Goal: Information Seeking & Learning: Learn about a topic

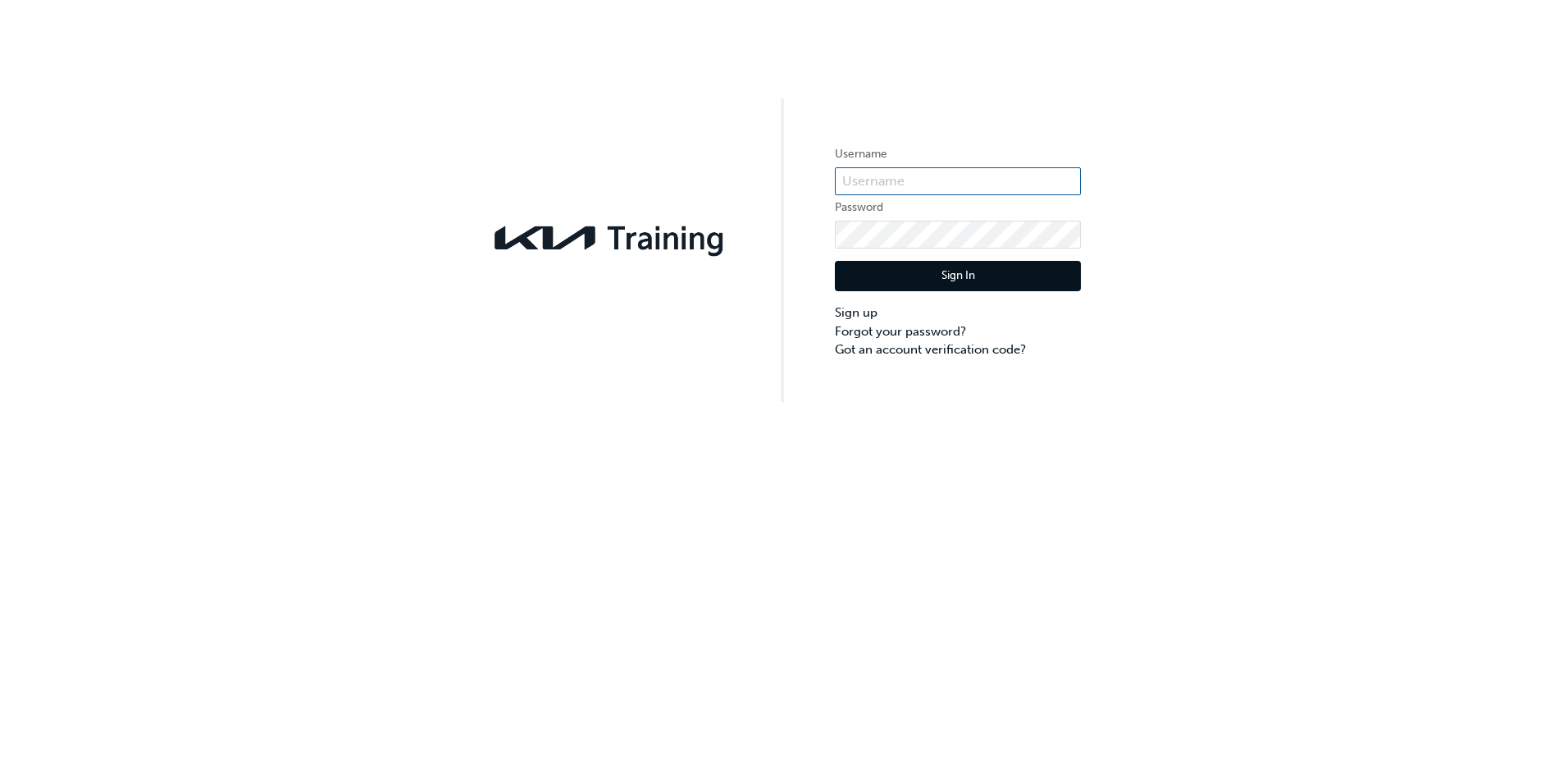
type input "KAU83011C8"
click at [1063, 277] on button "Sign In" at bounding box center [957, 276] width 246 height 31
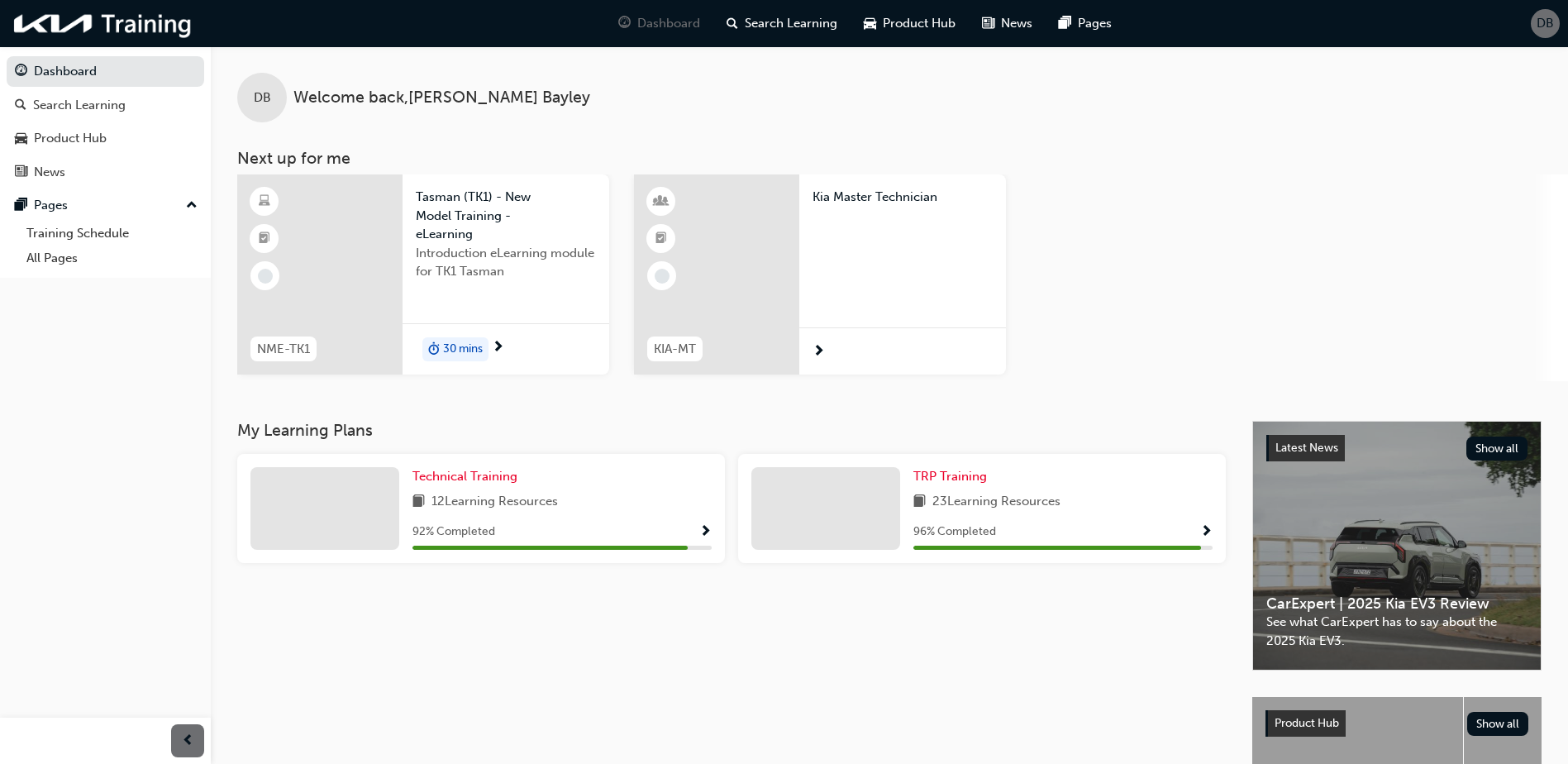
click at [837, 346] on div at bounding box center [902, 352] width 207 height 48
click at [90, 231] on link "Training Schedule" at bounding box center [111, 233] width 184 height 26
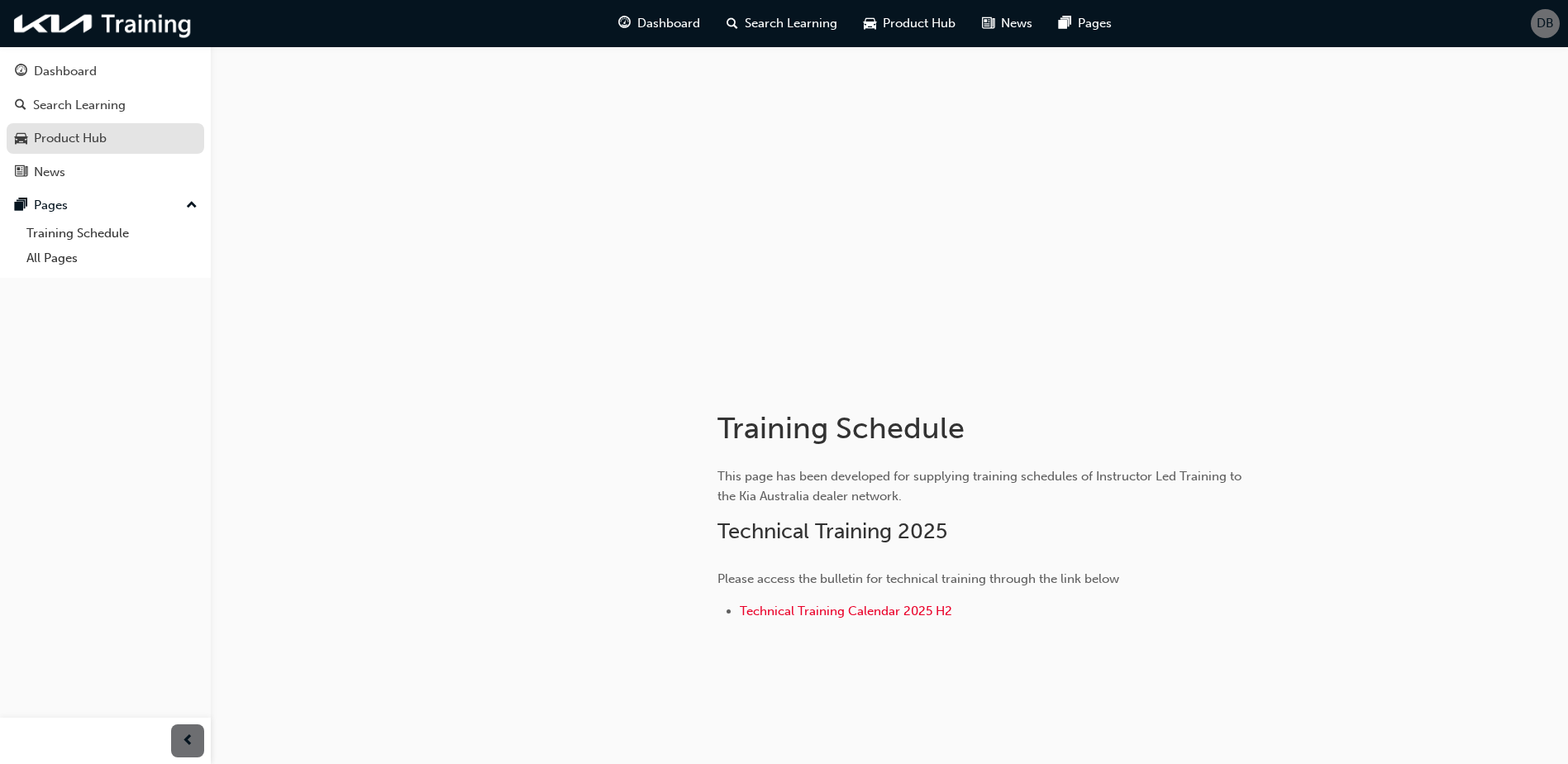
click at [75, 143] on div "Product Hub" at bounding box center [70, 138] width 73 height 19
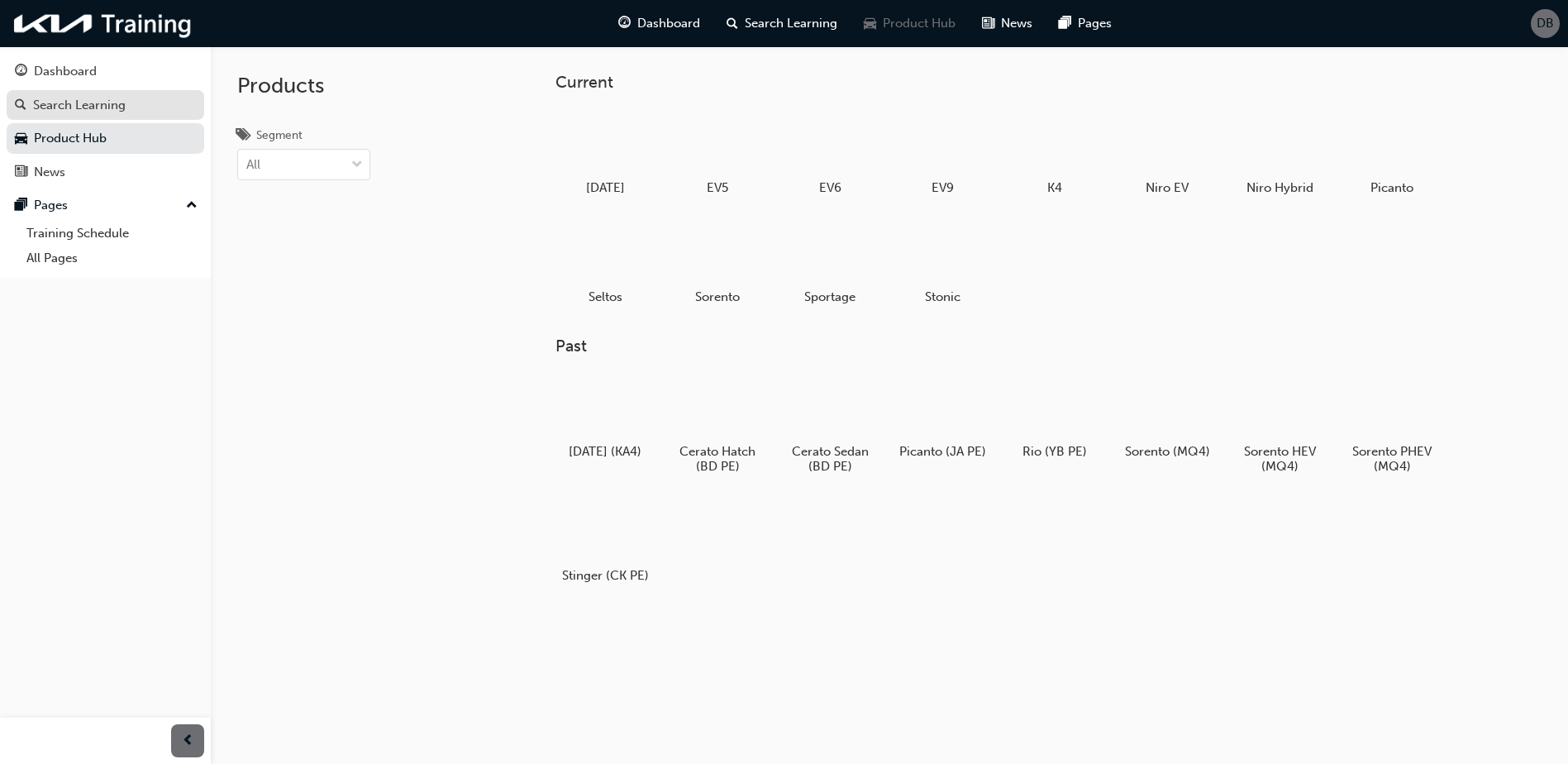
click at [81, 101] on div "Search Learning" at bounding box center [80, 105] width 93 height 19
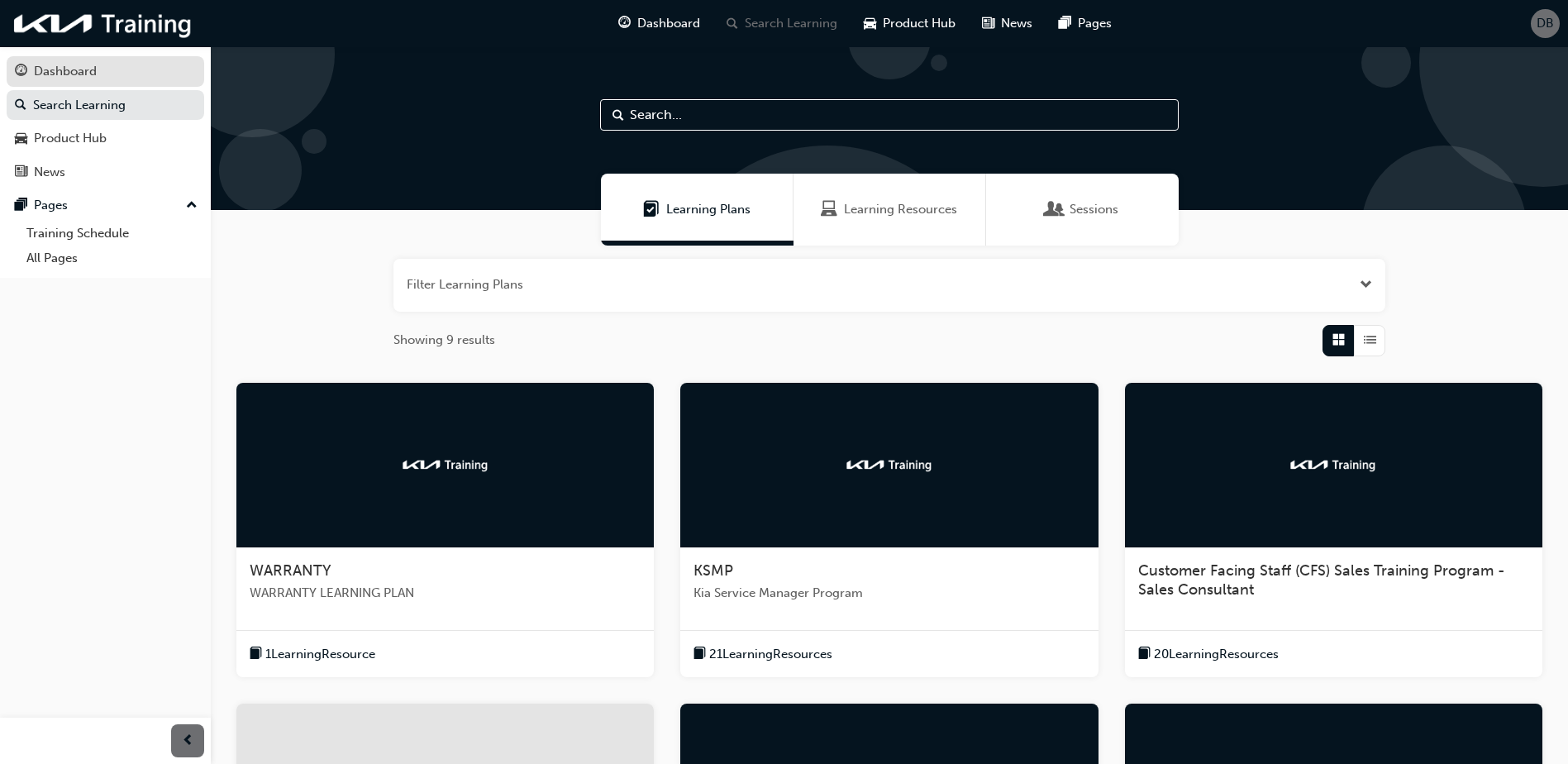
click at [85, 64] on div "Dashboard" at bounding box center [65, 71] width 63 height 19
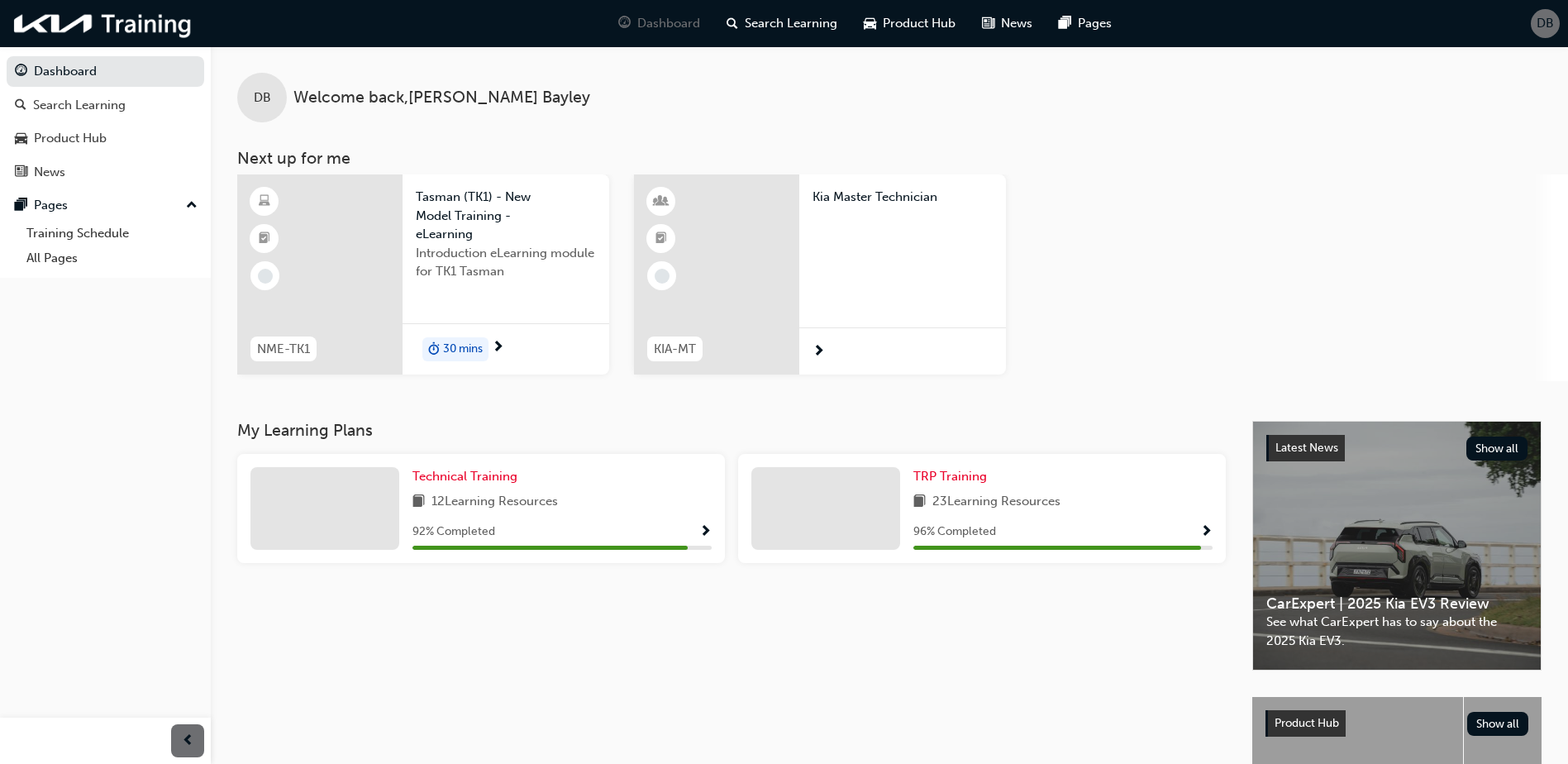
click at [442, 104] on span "Welcome back , [PERSON_NAME]" at bounding box center [442, 98] width 297 height 19
